Goal: Transaction & Acquisition: Download file/media

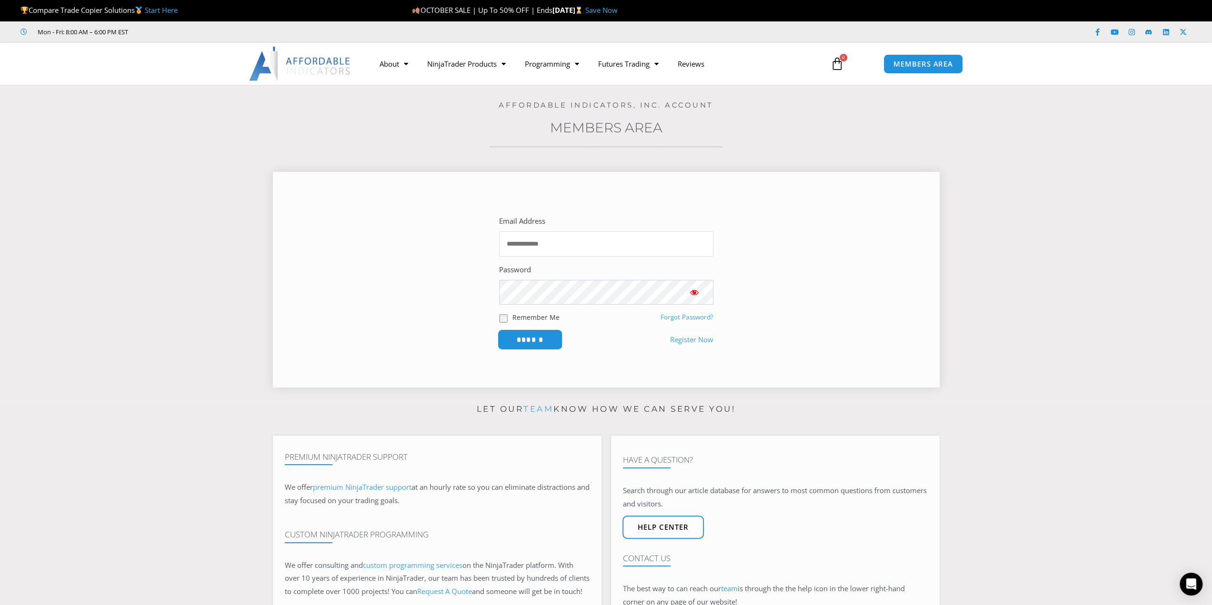
type input "**********"
click at [554, 339] on input "******" at bounding box center [529, 340] width 65 height 20
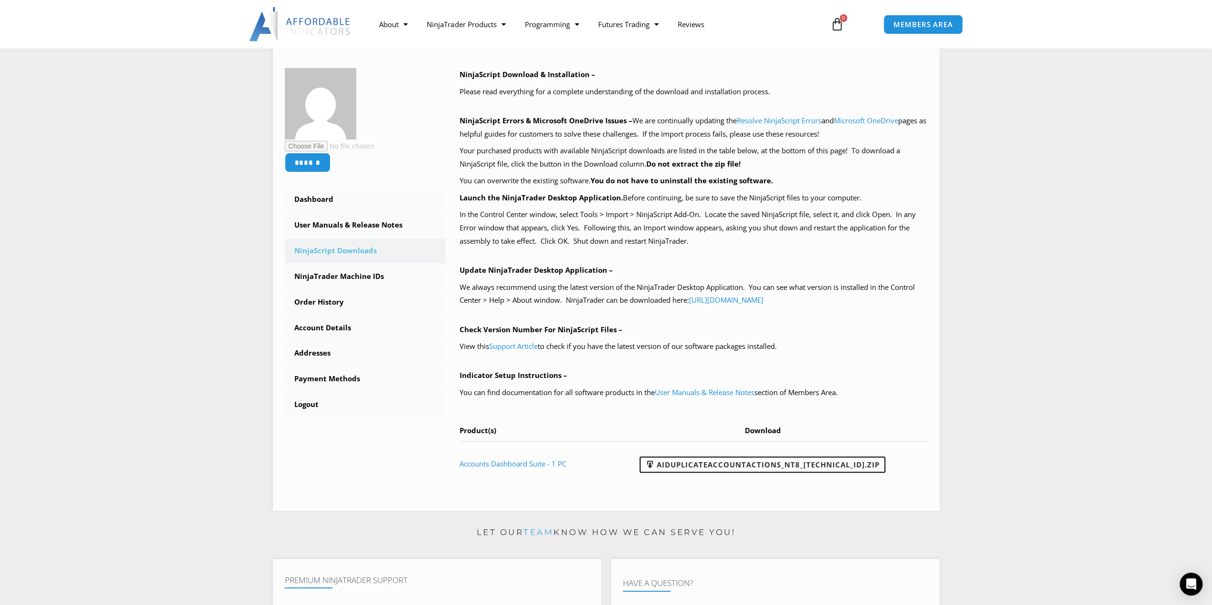
scroll to position [143, 0]
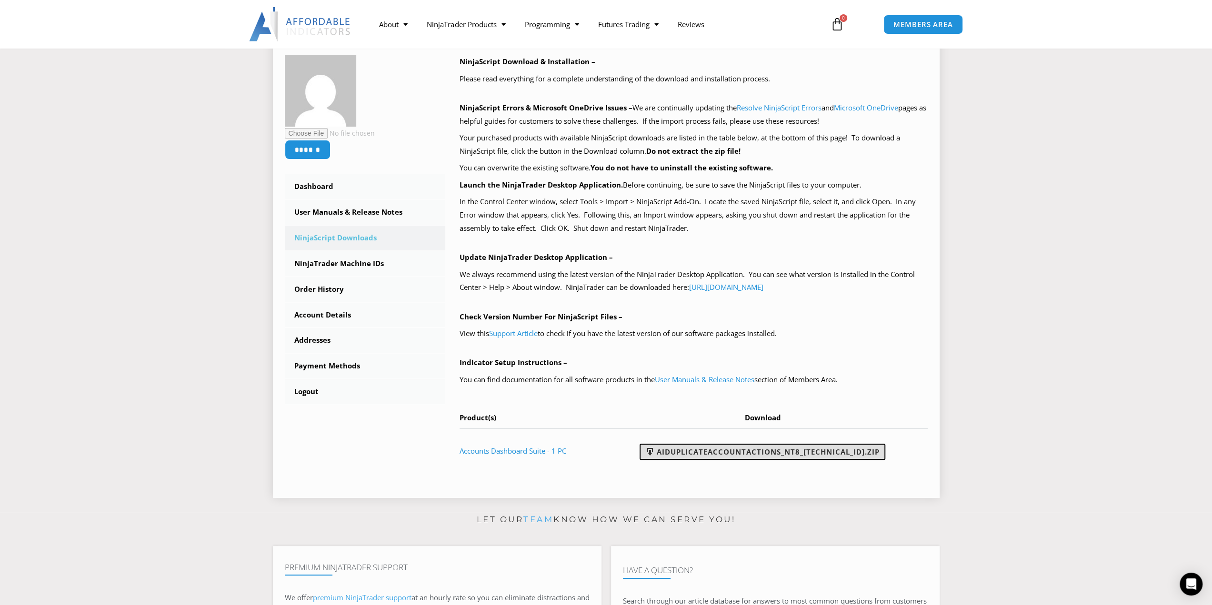
click at [847, 450] on link "AIDuplicateAccountActions_NT8_[TECHNICAL_ID].zip" at bounding box center [763, 452] width 246 height 16
